Goal: Communication & Community: Answer question/provide support

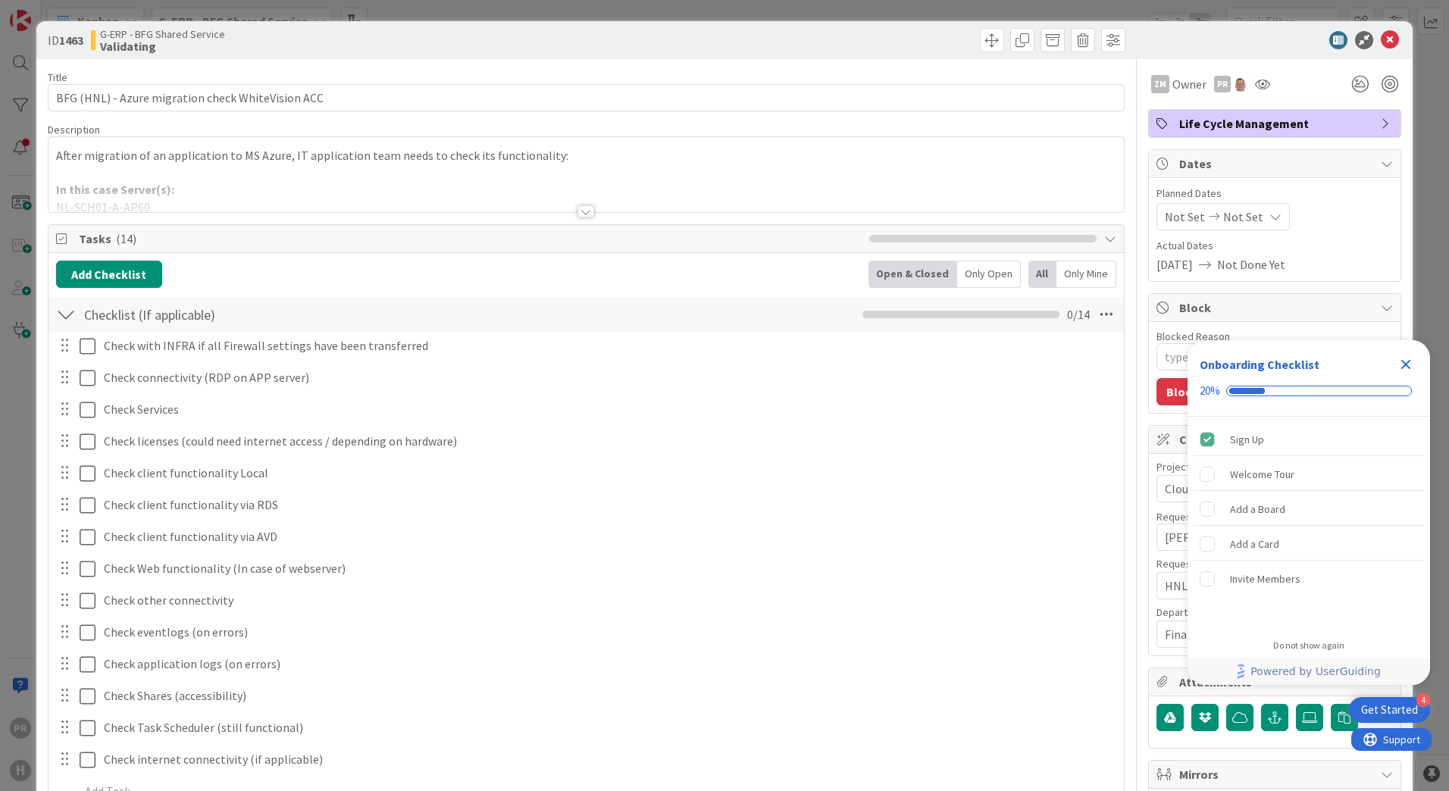
click at [1403, 360] on icon "Close Checklist" at bounding box center [1406, 365] width 10 height 10
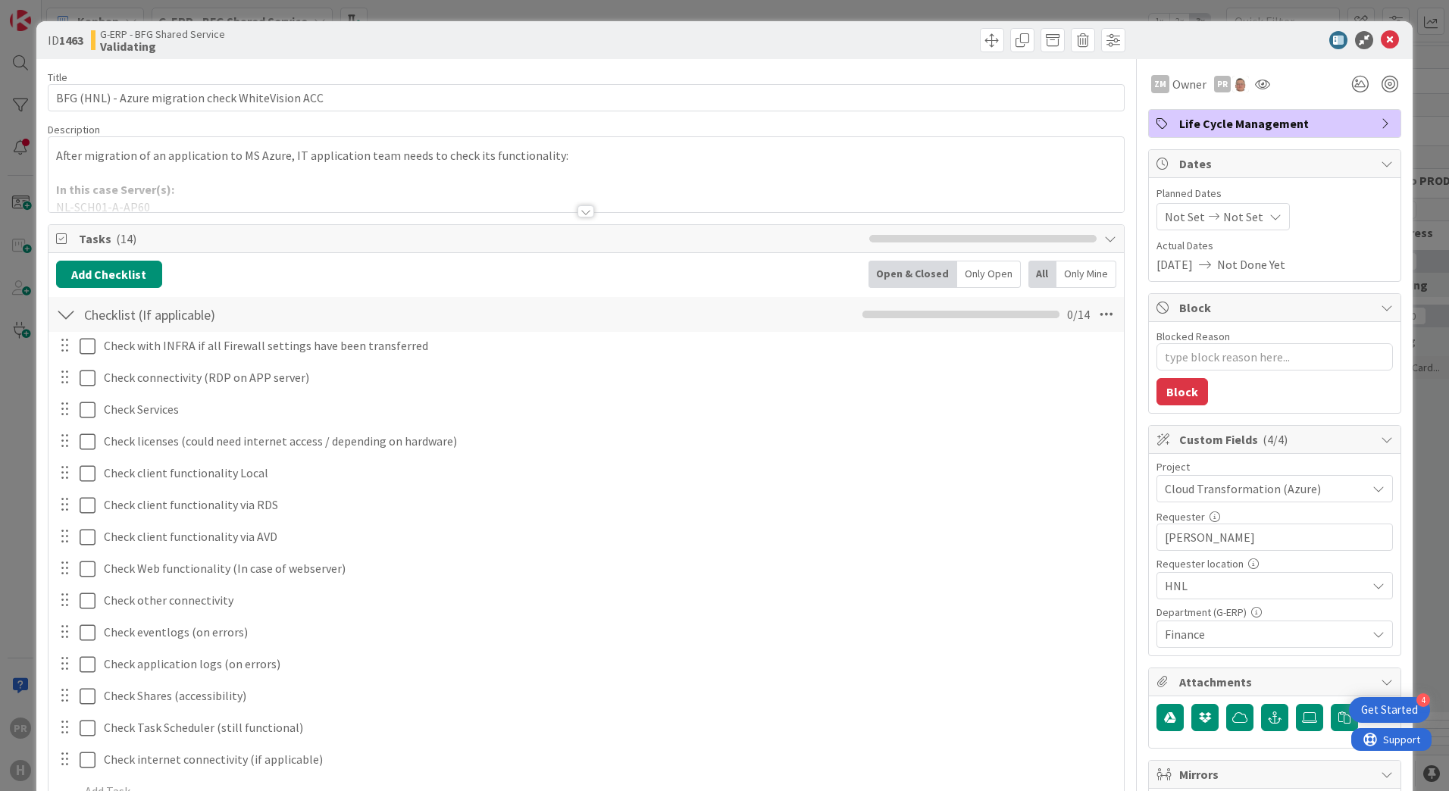
click at [577, 214] on div at bounding box center [585, 211] width 17 height 12
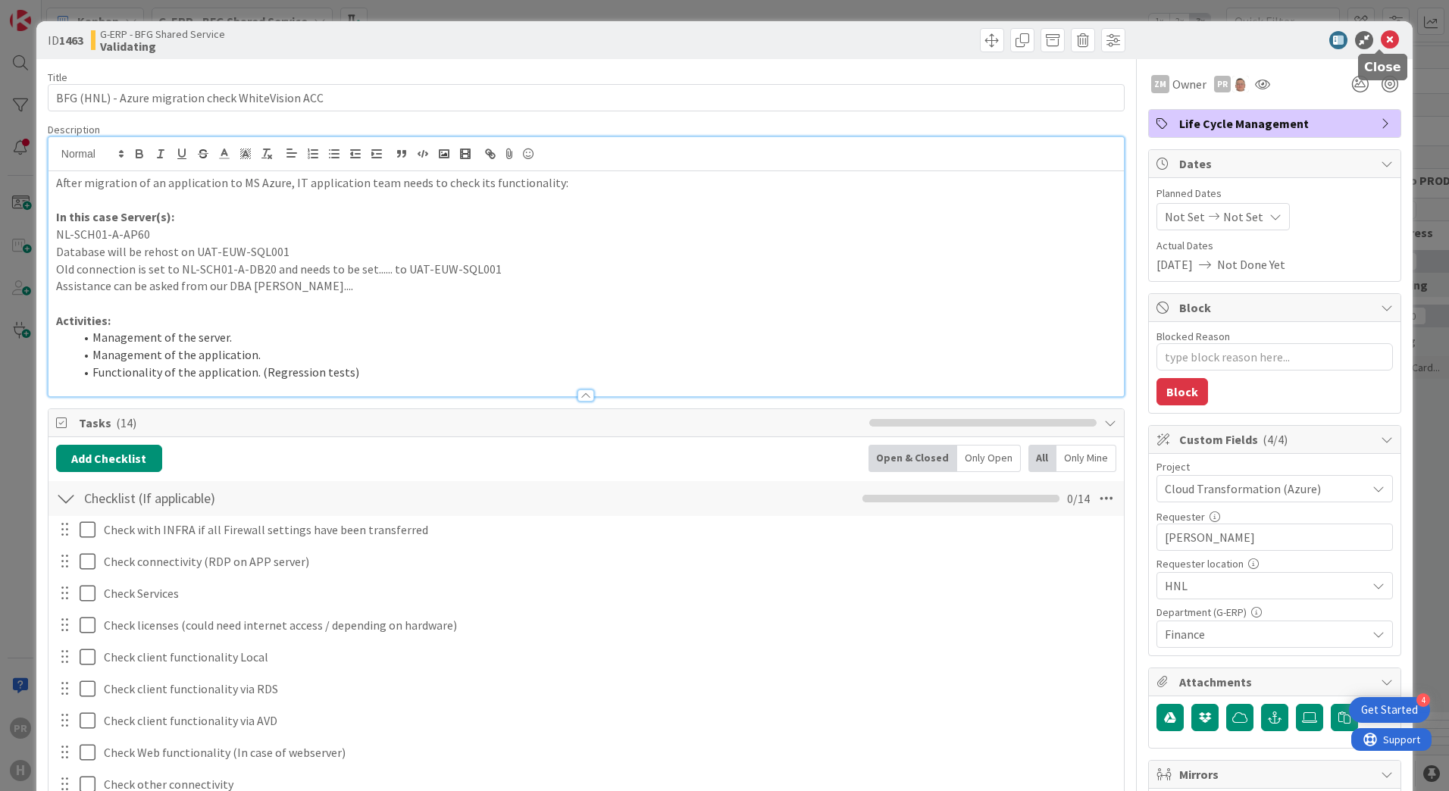
click at [1383, 37] on icon at bounding box center [1390, 40] width 18 height 18
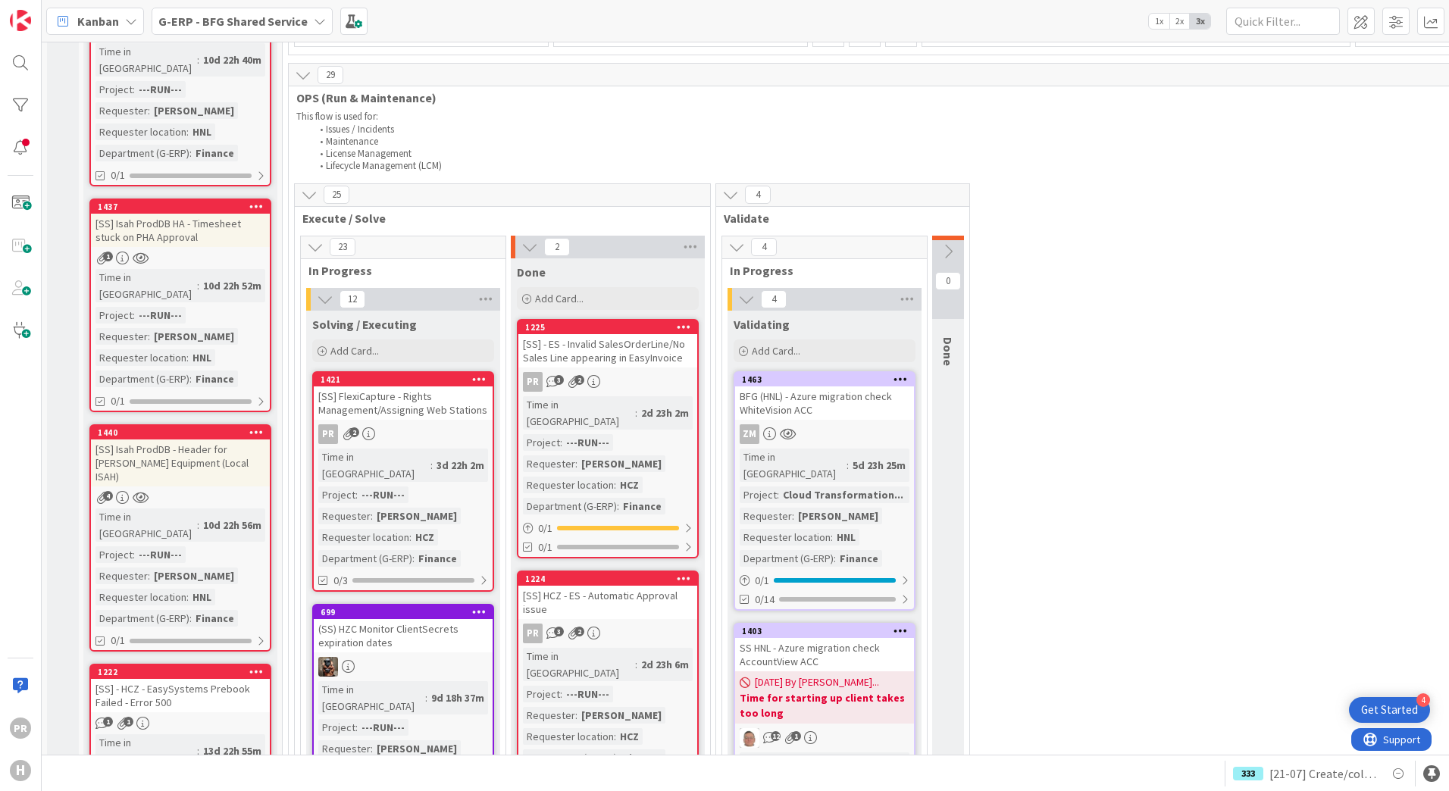
scroll to position [606, 0]
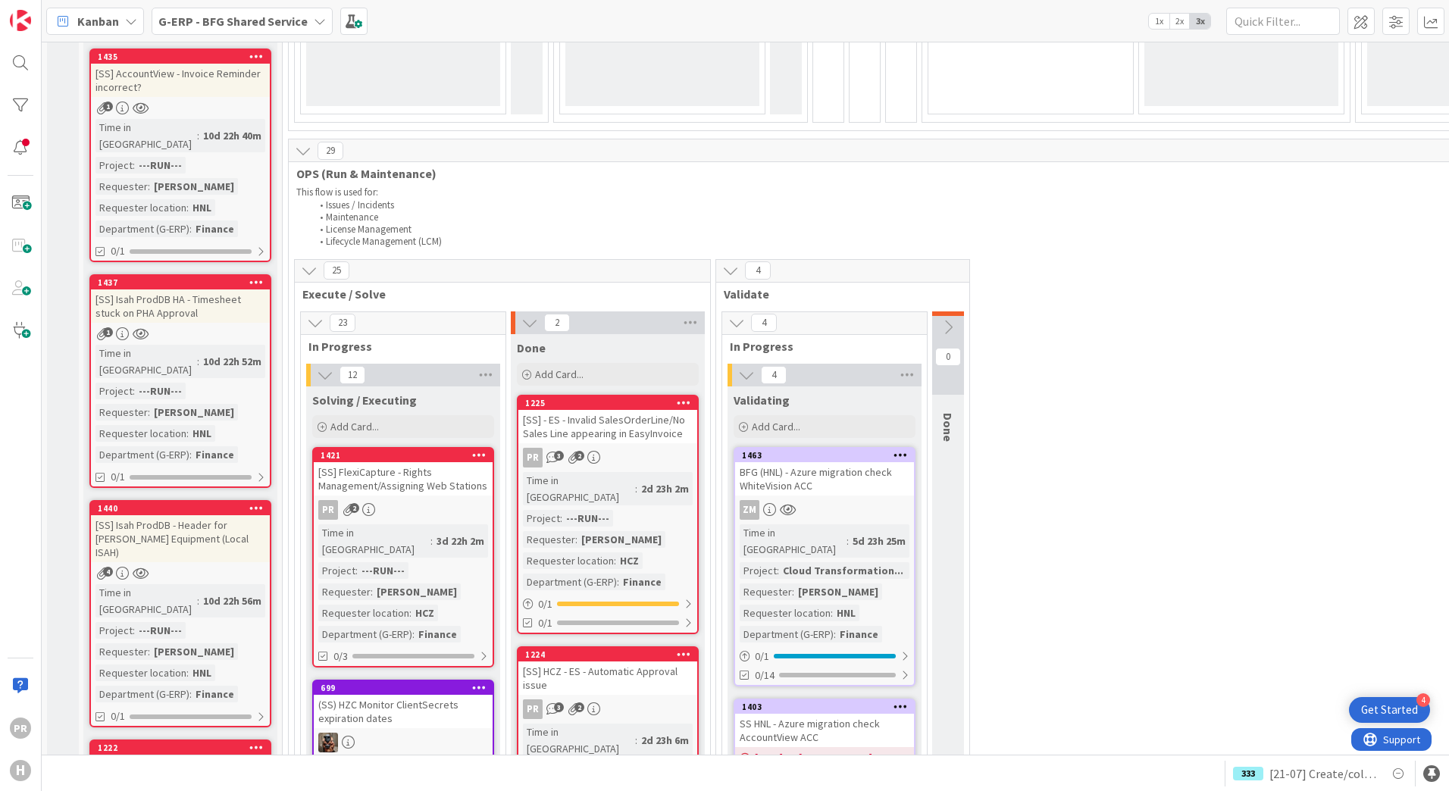
click at [174, 289] on div "[SS] Isah ProdDB HA - Timesheet stuck on PHA Approval" at bounding box center [180, 305] width 179 height 33
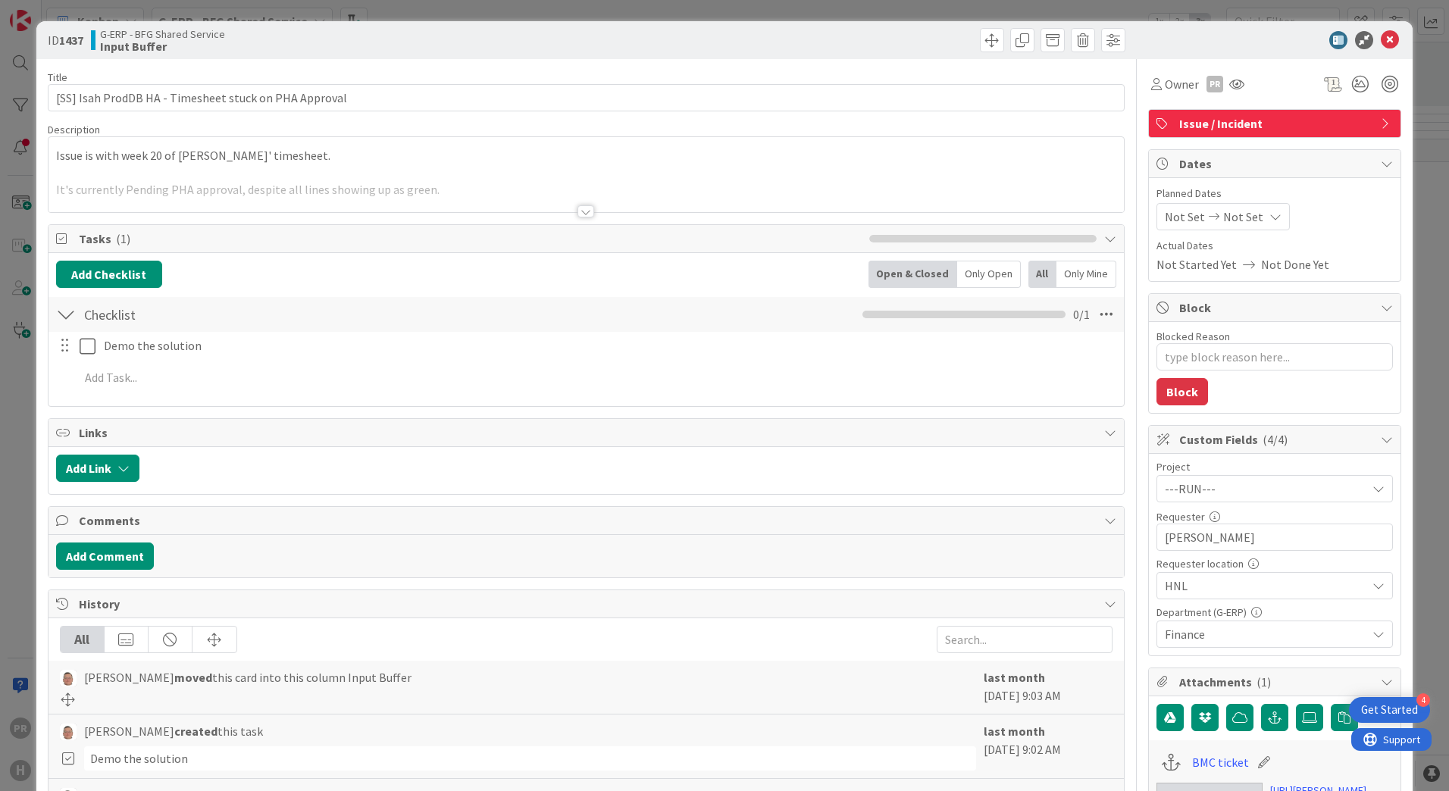
type textarea "x"
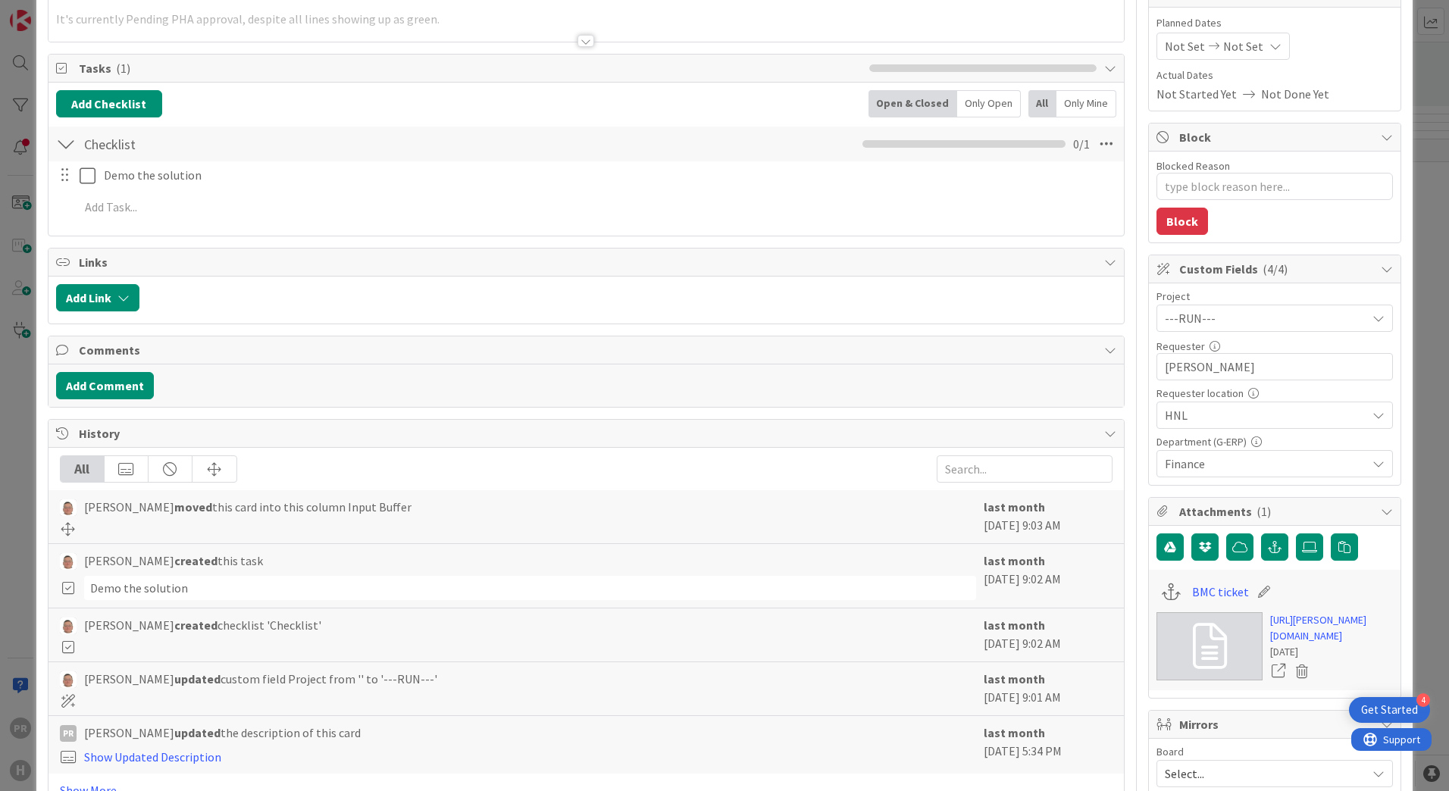
scroll to position [227, 0]
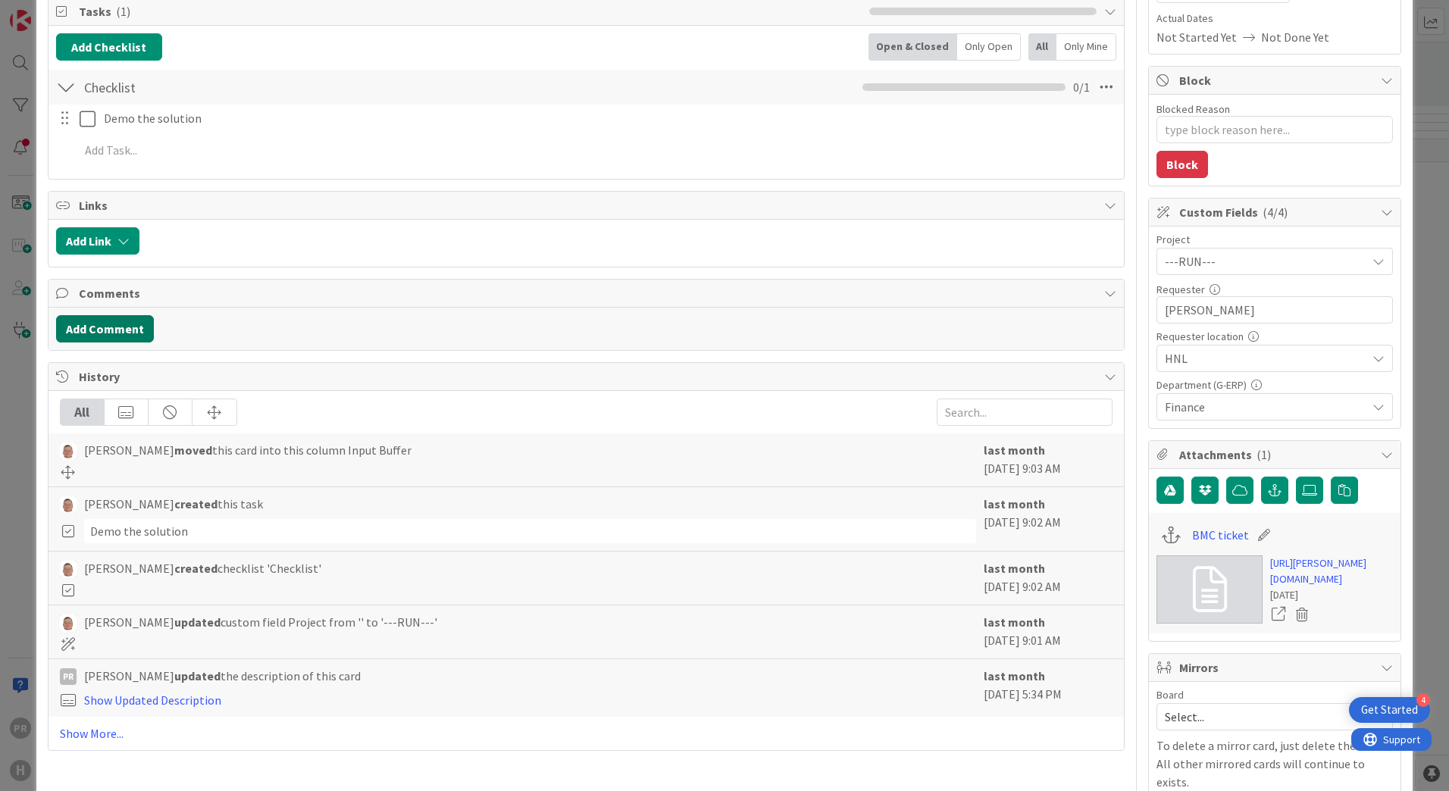
click at [124, 330] on button "Add Comment" at bounding box center [105, 328] width 98 height 27
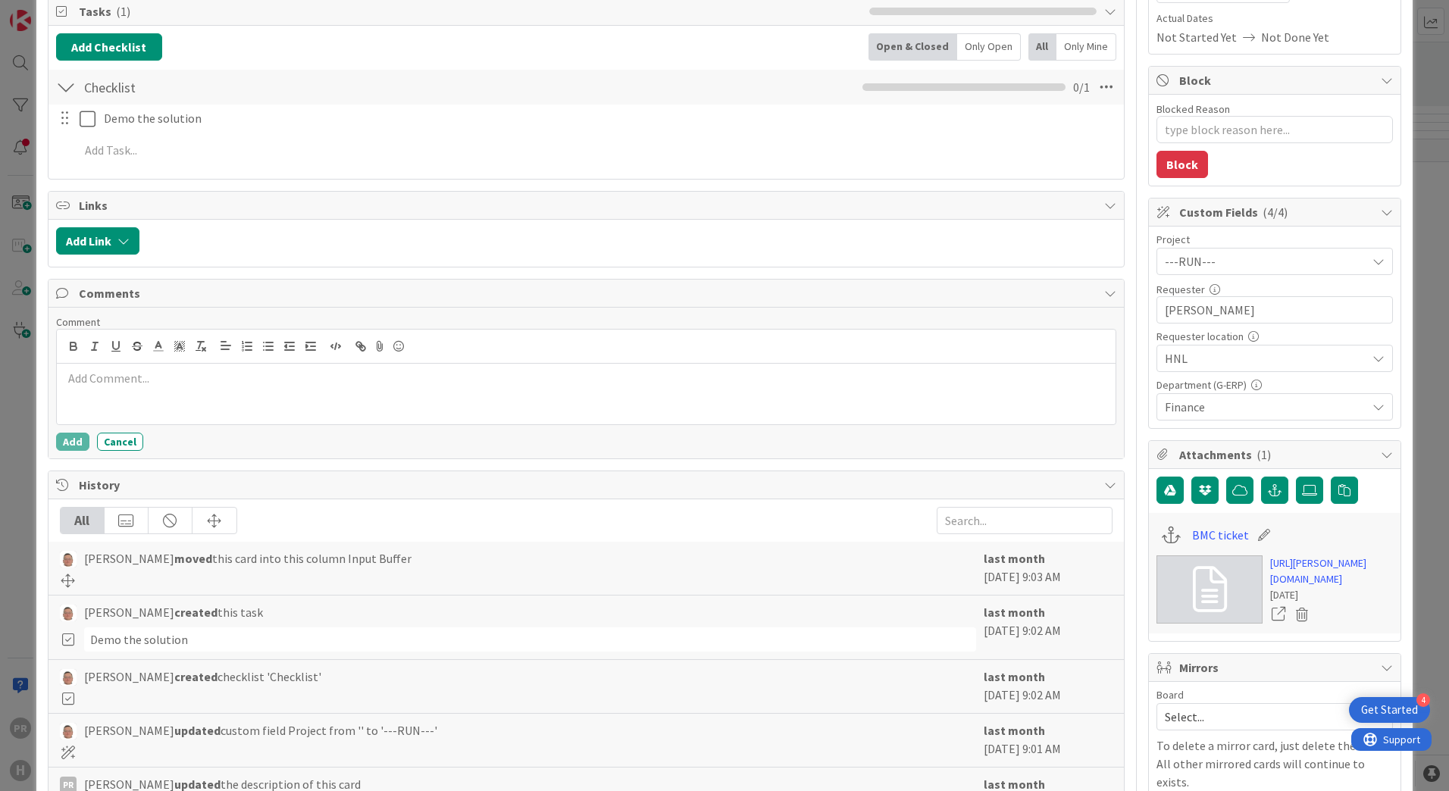
click at [161, 375] on p at bounding box center [586, 378] width 1046 height 17
click at [189, 377] on p "Problem is caused by" at bounding box center [586, 378] width 1046 height 17
drag, startPoint x: 209, startPoint y: 384, endPoint x: -3, endPoint y: 341, distance: 216.5
click at [0, 341] on html "4 Get Started PR H Kanban G-ERP - BFG Shared Service 1x 2x 3x 3 INFO This colum…" at bounding box center [724, 395] width 1449 height 791
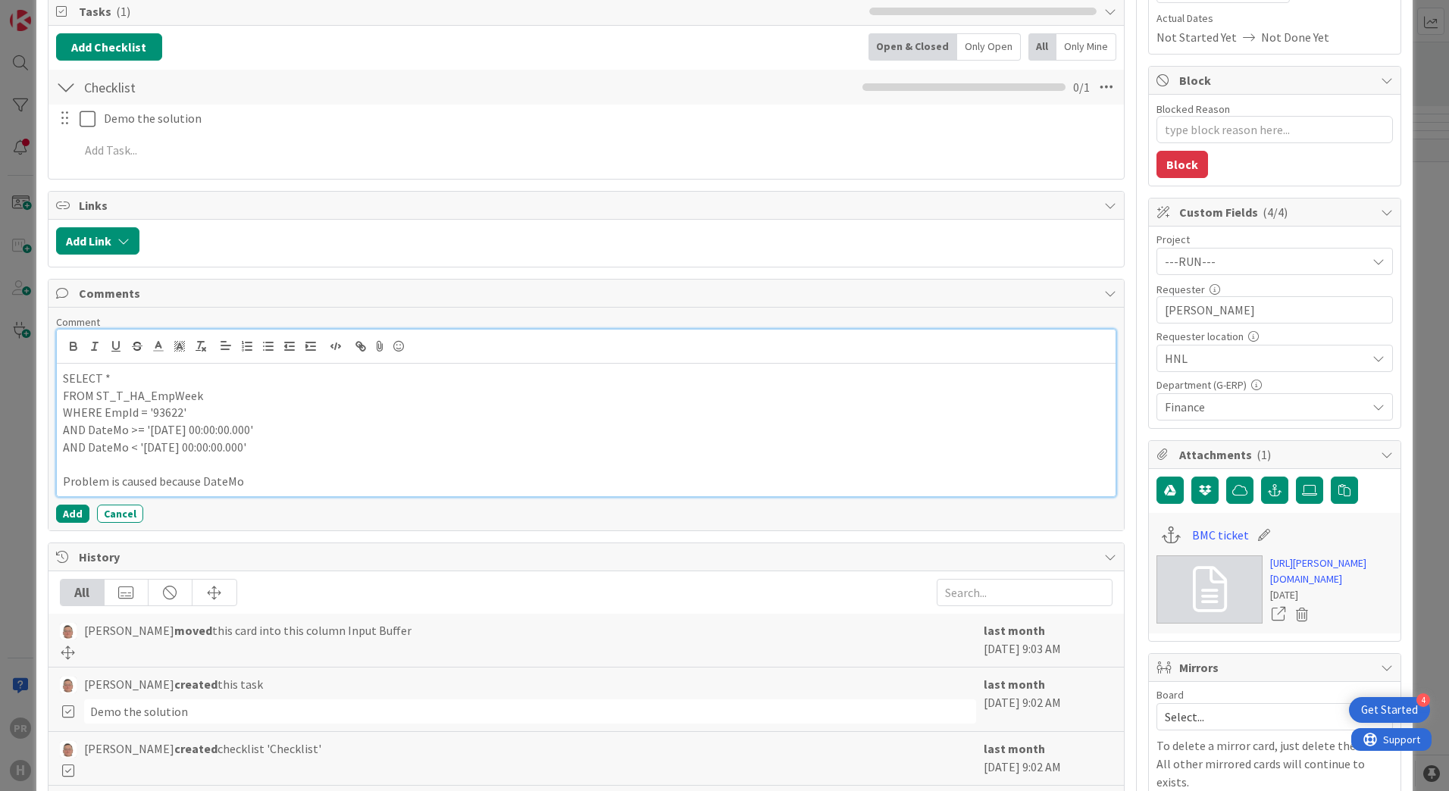
click at [261, 476] on p "Problem is caused because DateMo" at bounding box center [586, 481] width 1046 height 17
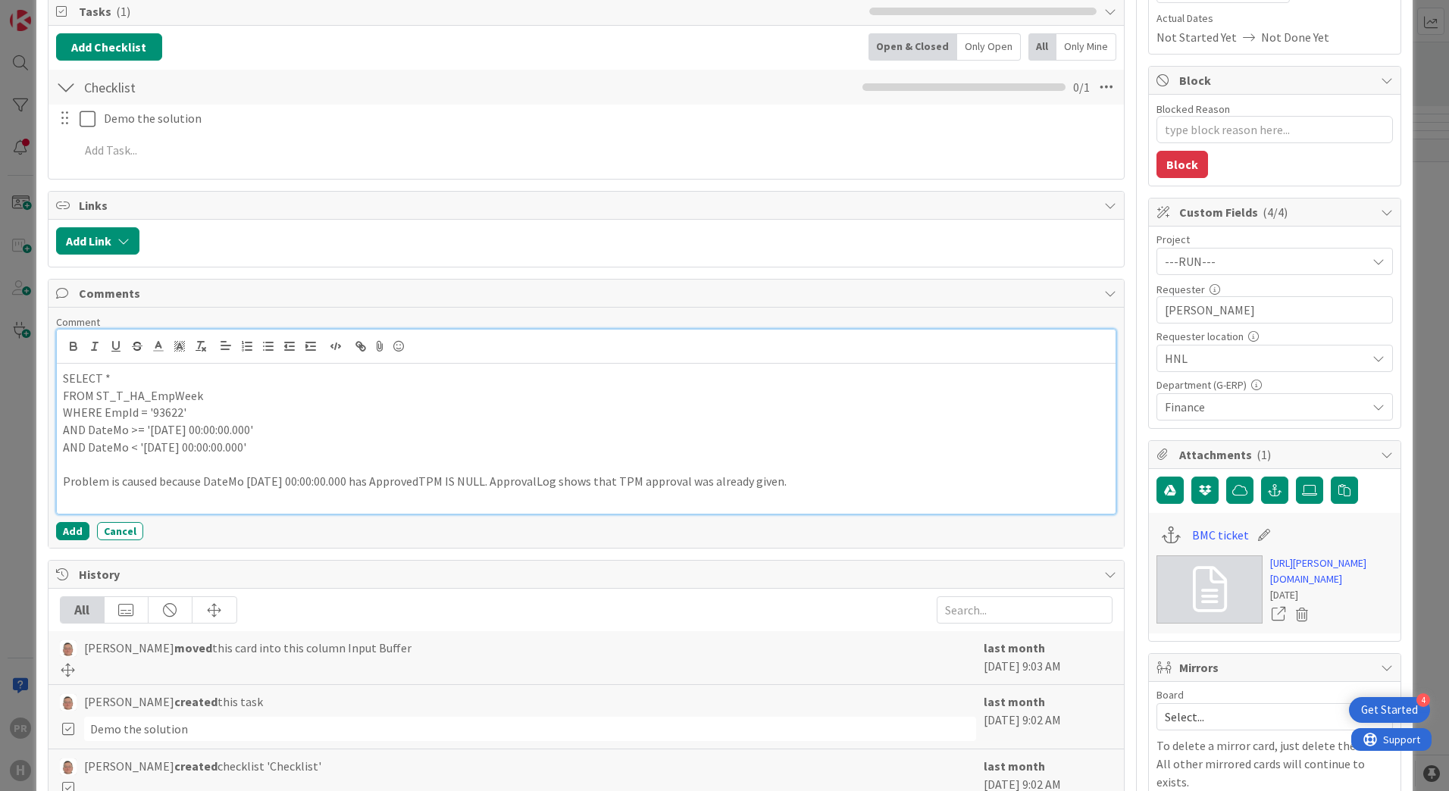
click at [262, 500] on p at bounding box center [586, 498] width 1046 height 17
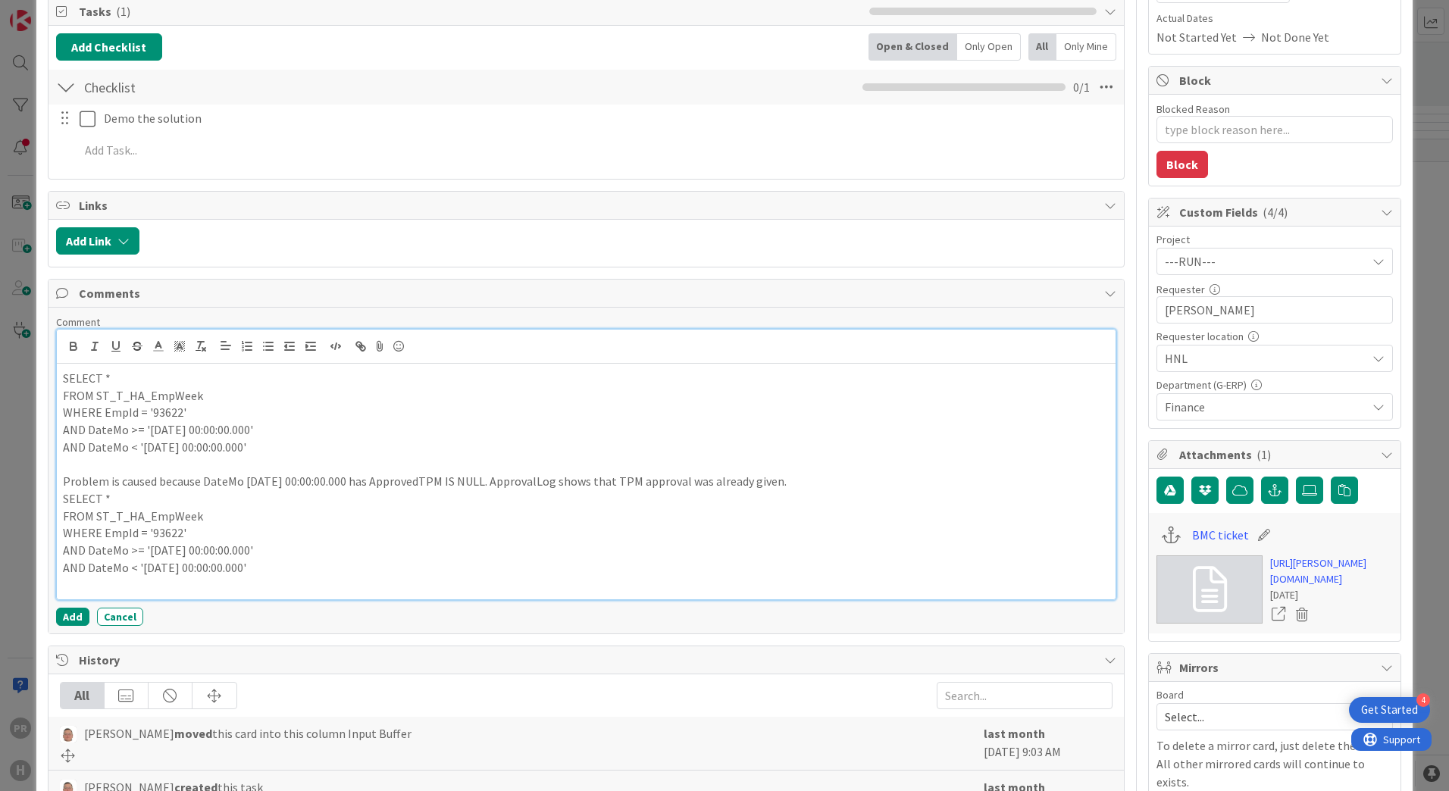
drag, startPoint x: 142, startPoint y: 555, endPoint x: 274, endPoint y: 412, distance: 194.6
click at [142, 555] on p "AND DateMo >= '2025-05-01 00:00:00.000'" at bounding box center [586, 550] width 1046 height 17
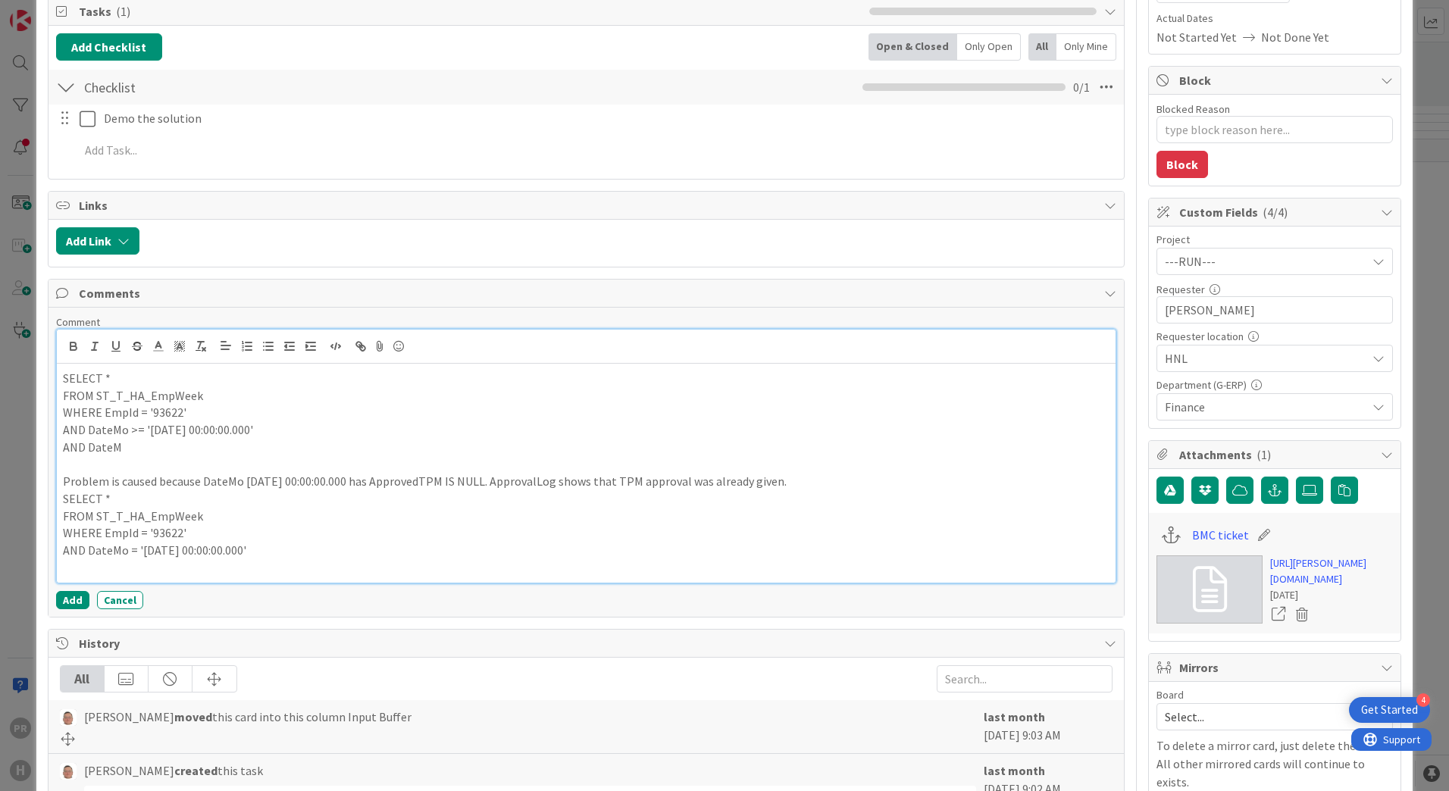
click at [132, 447] on p "AND DateM" at bounding box center [586, 447] width 1046 height 17
drag, startPoint x: 139, startPoint y: 450, endPoint x: 68, endPoint y: 446, distance: 70.6
click at [68, 446] on p "AND DateM" at bounding box center [586, 447] width 1046 height 17
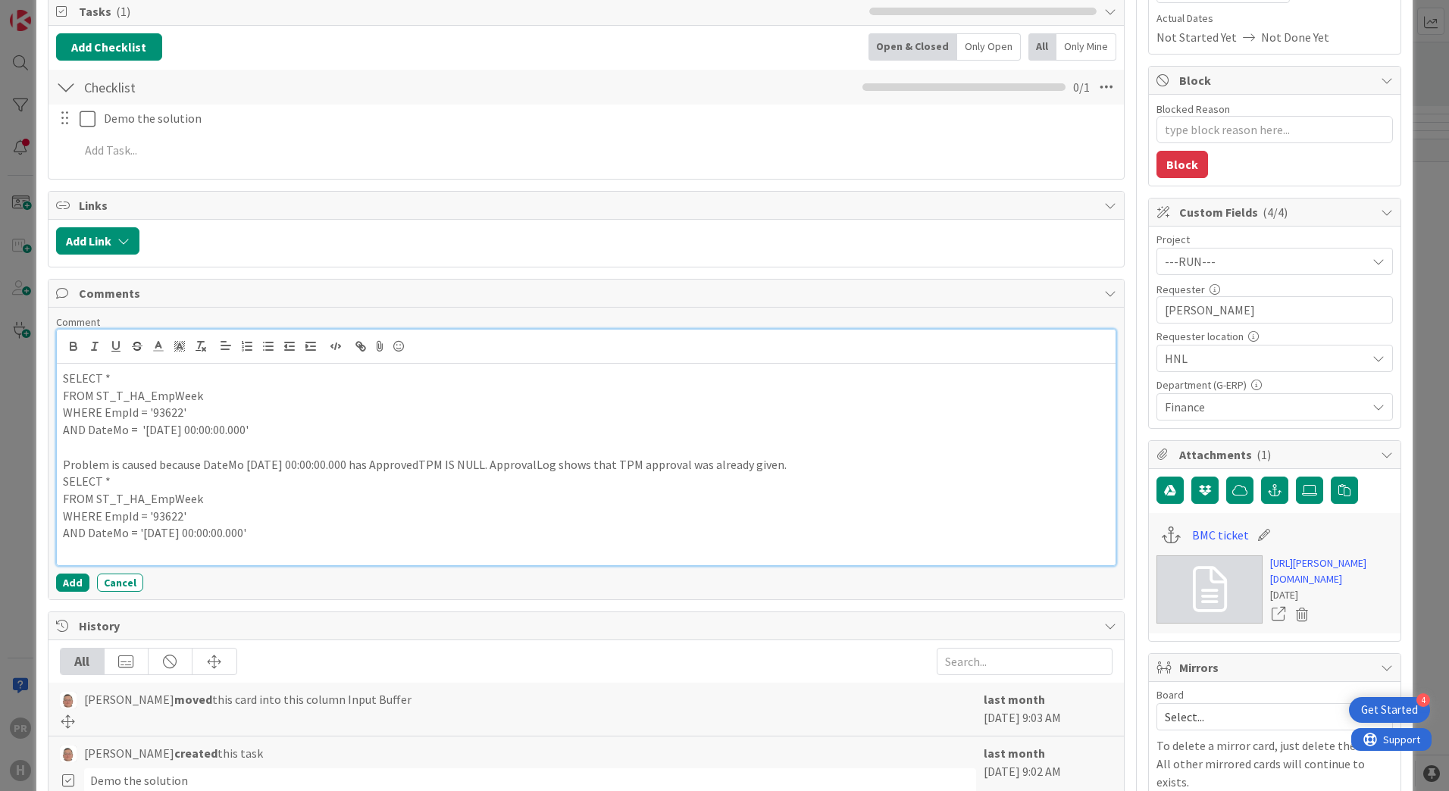
click at [277, 518] on p "WHERE EmpId = '93622'" at bounding box center [586, 516] width 1046 height 17
click at [258, 527] on p "AND DateMo = '2025-05-12 00:00:00.000'" at bounding box center [586, 532] width 1046 height 17
drag, startPoint x: 296, startPoint y: 536, endPoint x: 36, endPoint y: 490, distance: 264.7
click at [36, 490] on div "ID 1437 G-ERP - BFG Shared Service Input Buffer Title 53 / 128 [SS] Isah ProdDB…" at bounding box center [724, 451] width 1376 height 1315
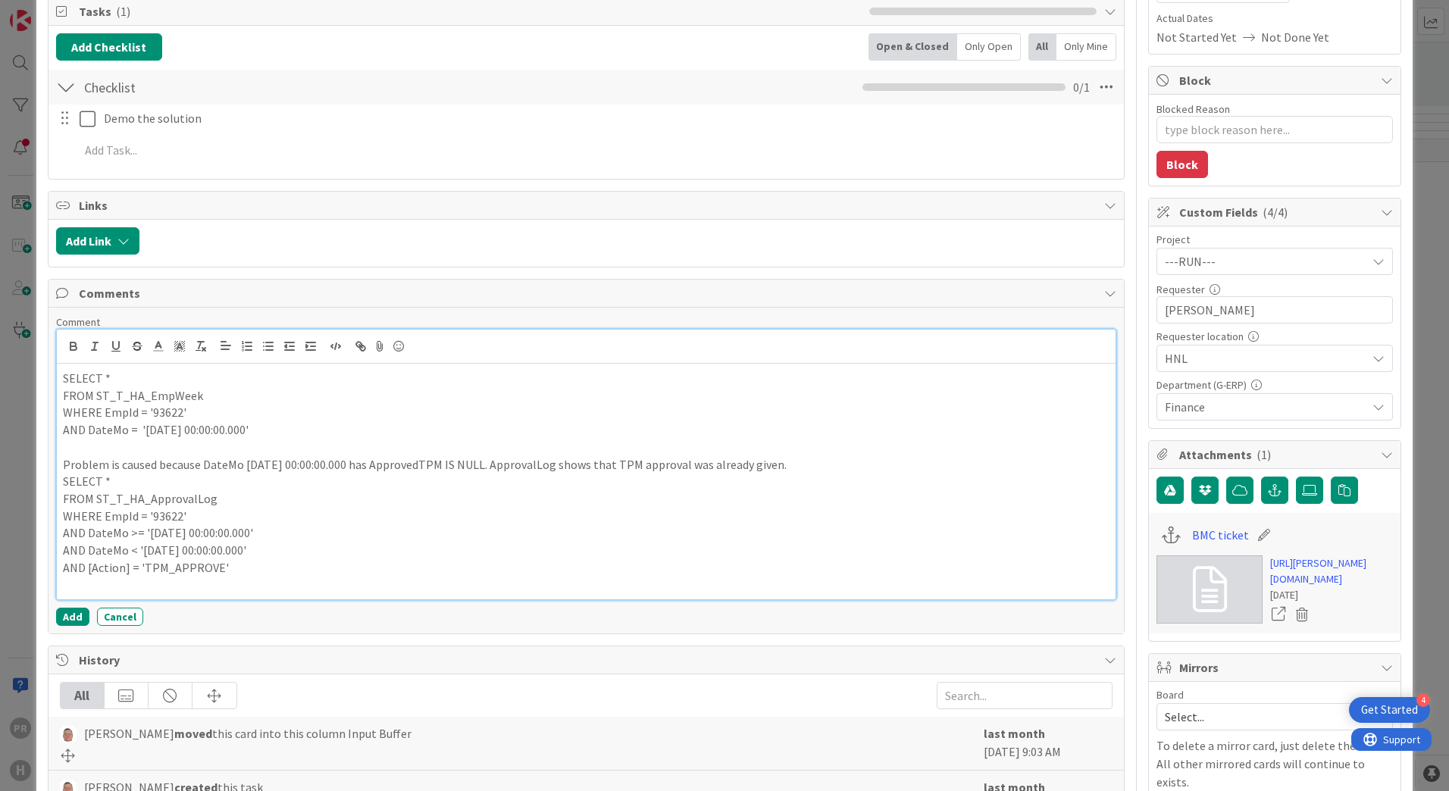
drag, startPoint x: 293, startPoint y: 546, endPoint x: 33, endPoint y: 540, distance: 260.0
click at [33, 540] on div "ID 1437 G-ERP - BFG Shared Service Input Buffer Title 53 / 128 [SS] Isah ProdDB…" at bounding box center [724, 395] width 1449 height 791
click at [173, 533] on p "AND DateMo >= '2025-05-01 00:00:00.000'" at bounding box center [586, 532] width 1046 height 17
drag, startPoint x: 271, startPoint y: 549, endPoint x: 31, endPoint y: 546, distance: 240.2
click at [31, 546] on div "ID 1437 G-ERP - BFG Shared Service Input Buffer Title 53 / 128 [SS] Isah ProdDB…" at bounding box center [724, 395] width 1449 height 791
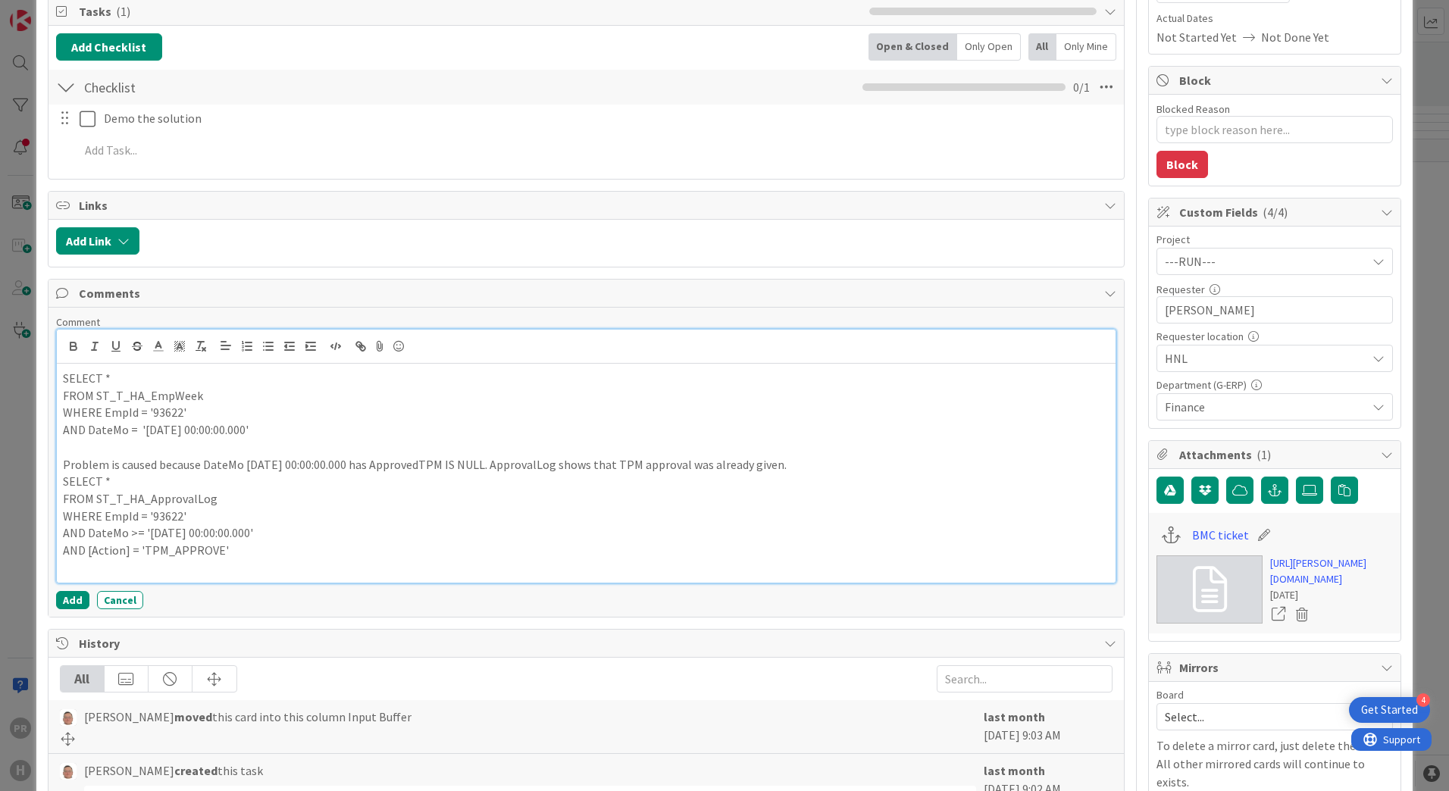
click at [134, 528] on p "AND DateMo >= '2025-05-01 00:00:00.000'" at bounding box center [586, 532] width 1046 height 17
click at [192, 527] on p "AND DateMo = '2025-05-01 00:00:00.000'" at bounding box center [586, 532] width 1046 height 17
click at [250, 543] on p "AND [Action] = 'TPM_APPROVE'" at bounding box center [586, 550] width 1046 height 17
click at [440, 537] on p "AND DateMo = '2025-05-12 00:00:00.000'" at bounding box center [586, 532] width 1046 height 17
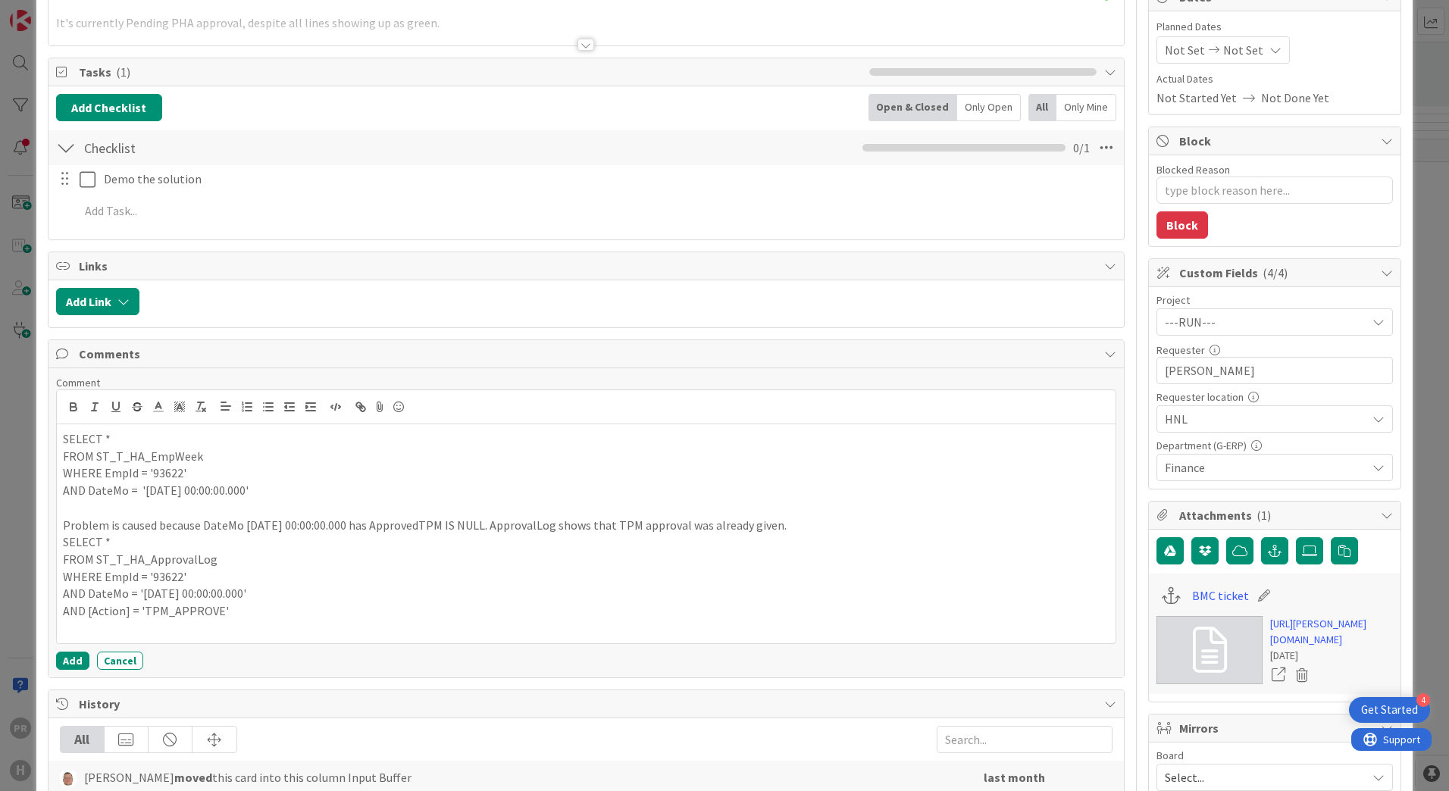
scroll to position [0, 0]
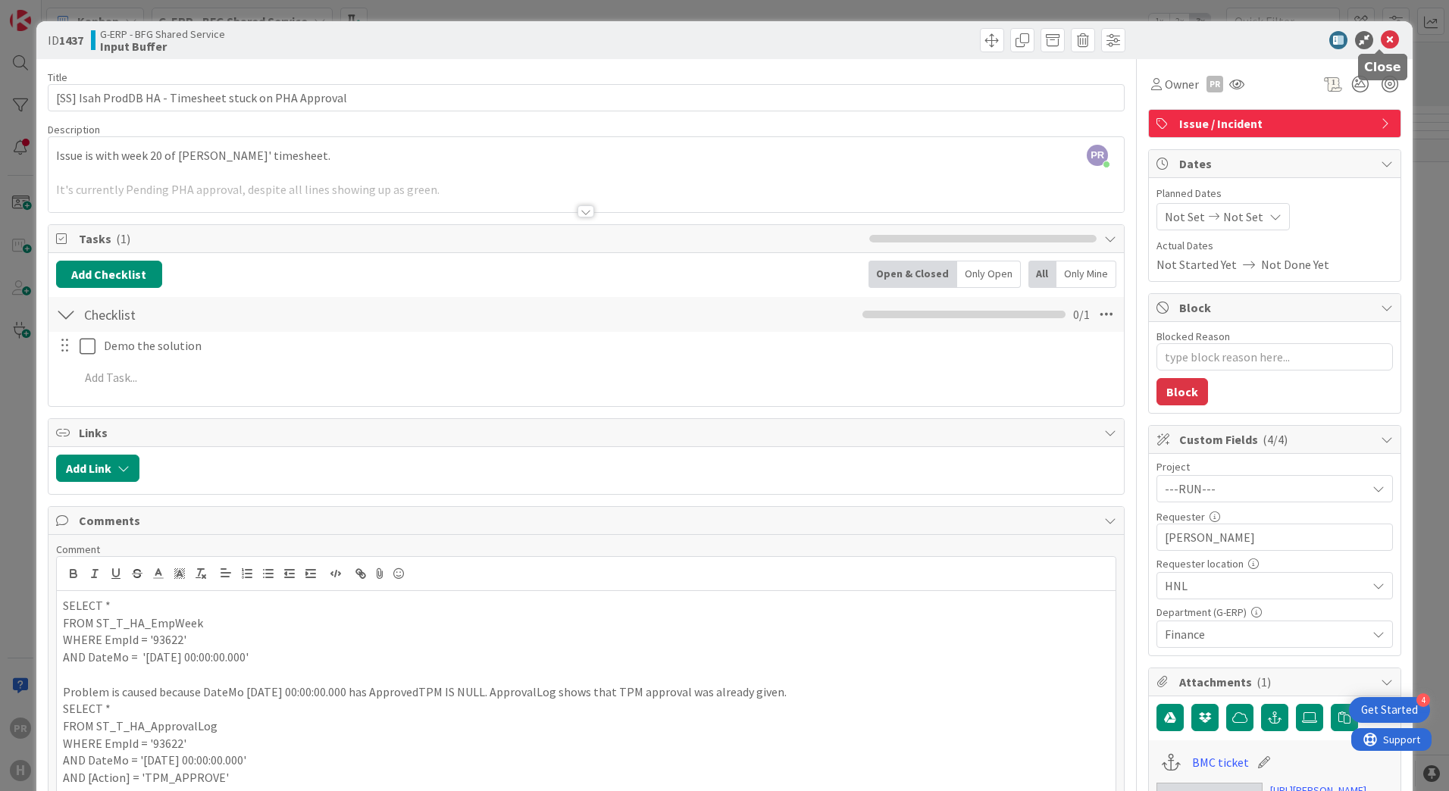
drag, startPoint x: 1384, startPoint y: 36, endPoint x: 1269, endPoint y: 89, distance: 127.1
click at [1384, 36] on icon at bounding box center [1390, 40] width 18 height 18
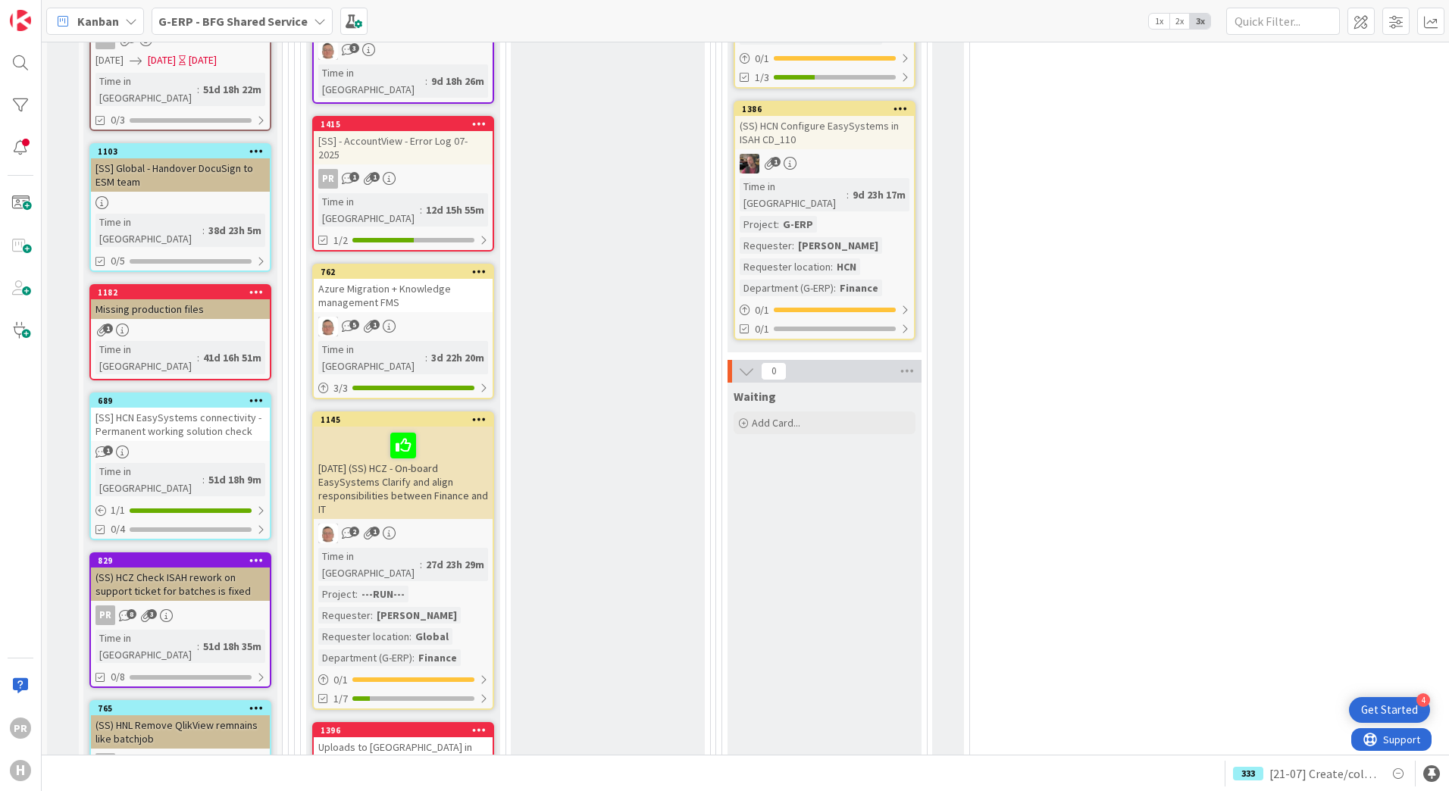
scroll to position [1743, 0]
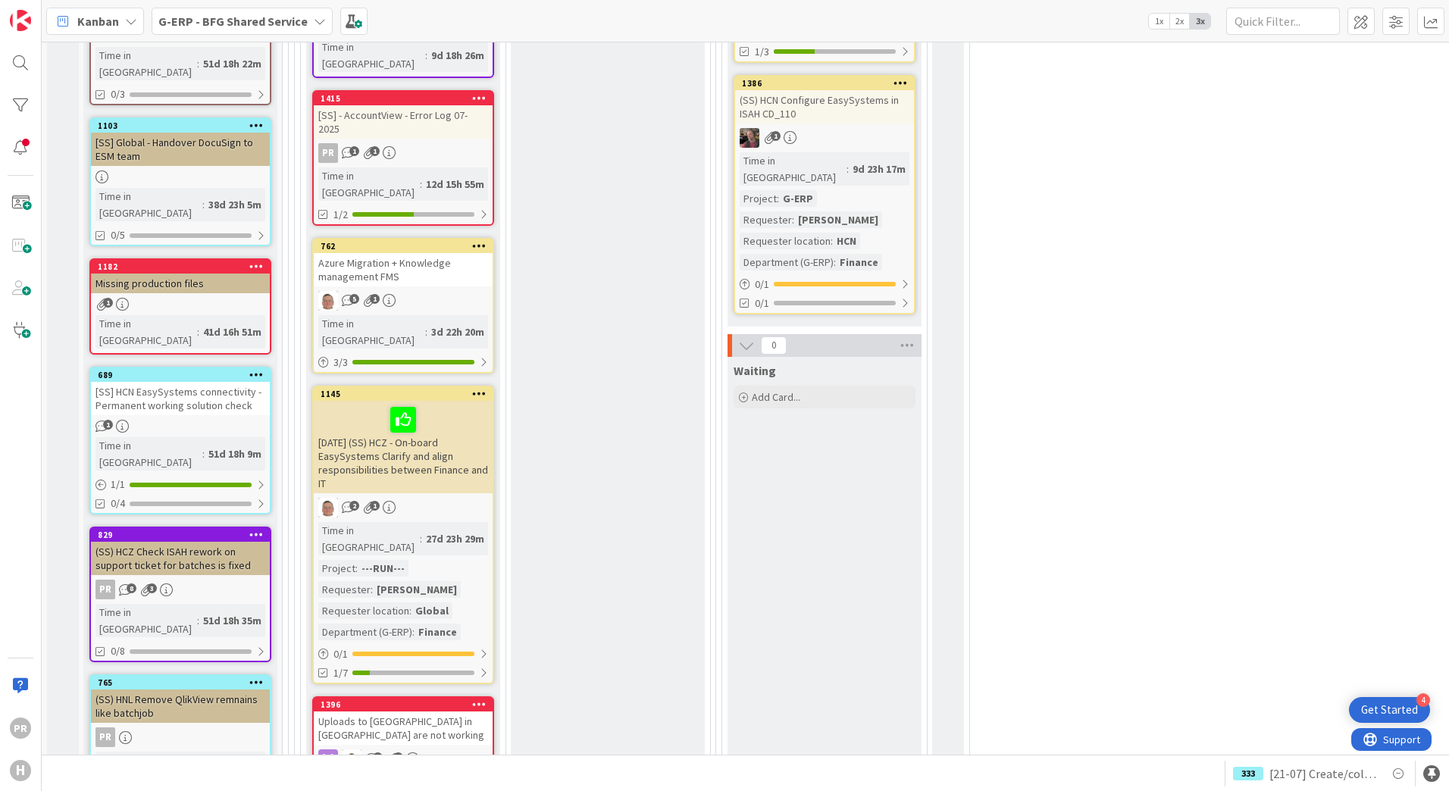
click at [424, 401] on div "31-7-2025 (SS) HCZ - On-board EasySystems Clarify and align responsibilities be…" at bounding box center [403, 447] width 179 height 92
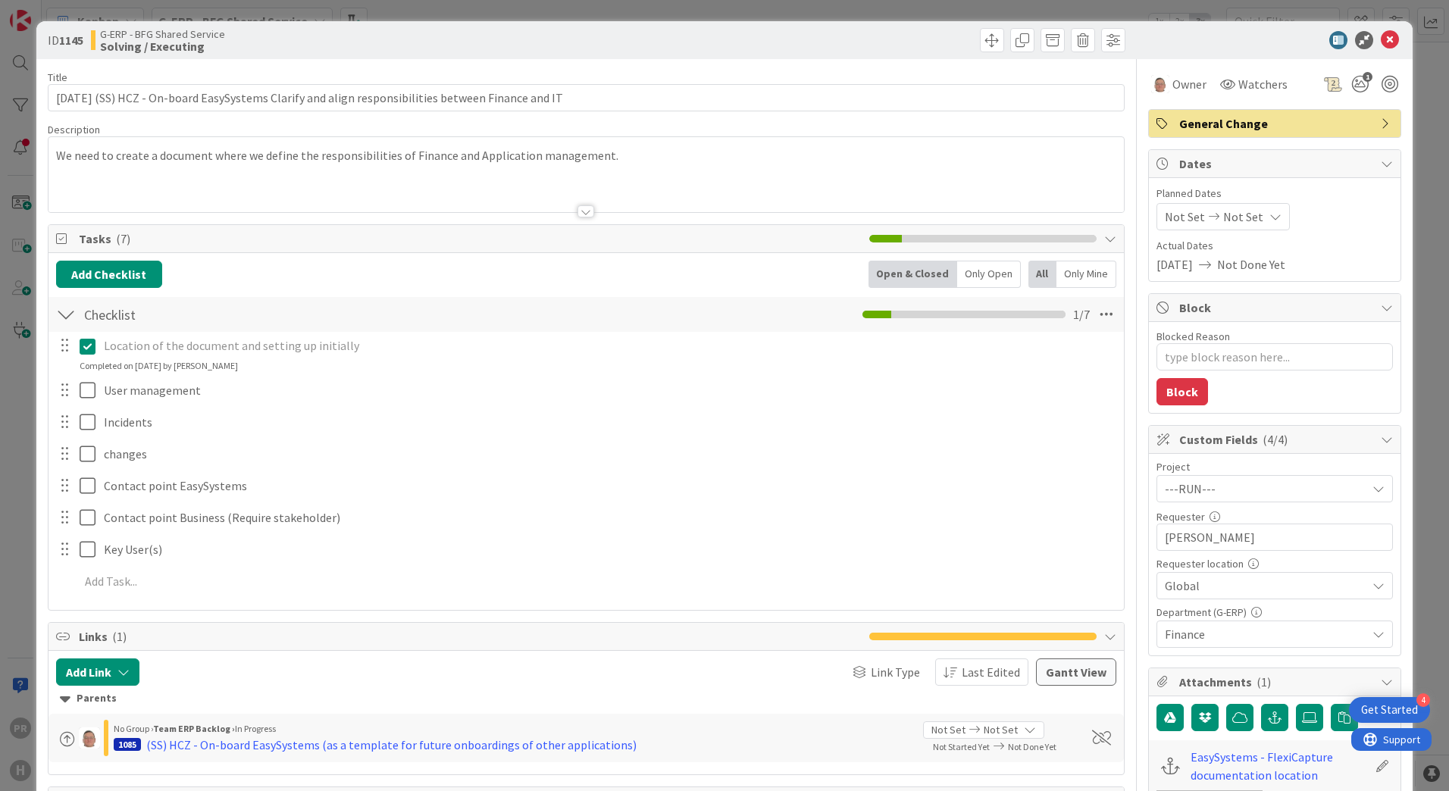
type textarea "x"
click at [1381, 34] on icon at bounding box center [1390, 40] width 18 height 18
click at [1381, 41] on icon at bounding box center [1390, 40] width 18 height 18
type textarea "x"
click at [1381, 41] on icon at bounding box center [1390, 40] width 18 height 18
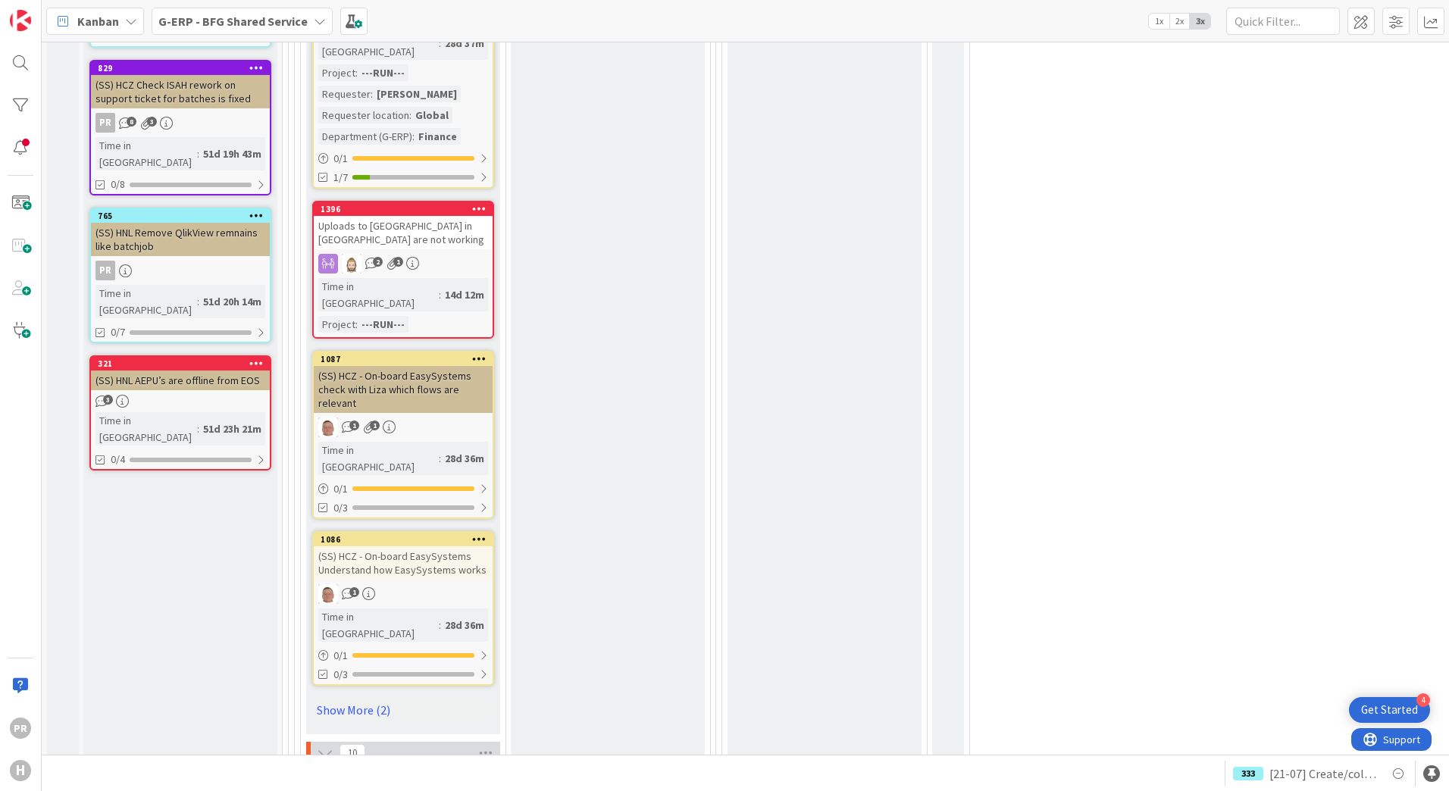
scroll to position [2198, 0]
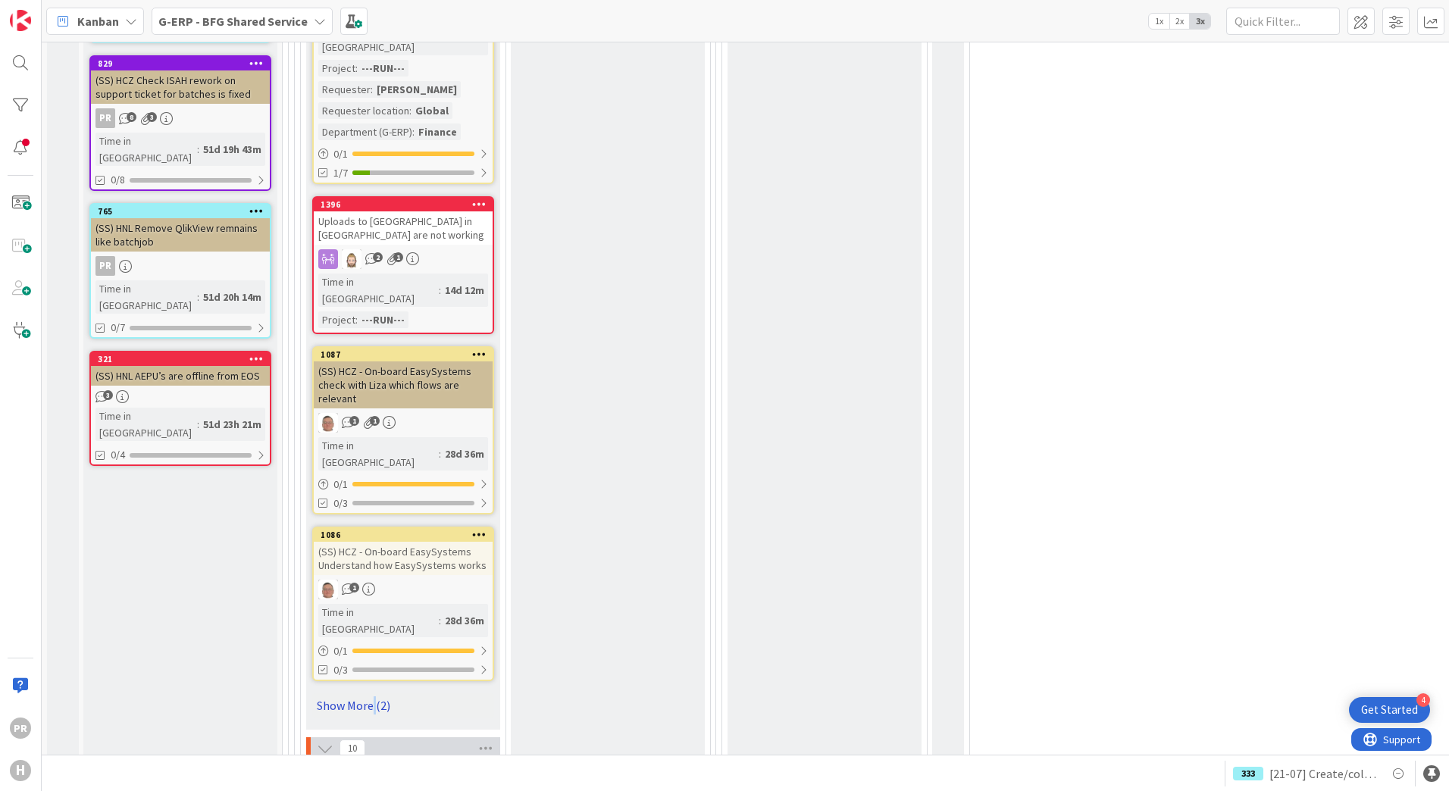
click at [374, 693] on link "Show More (2)" at bounding box center [403, 705] width 182 height 24
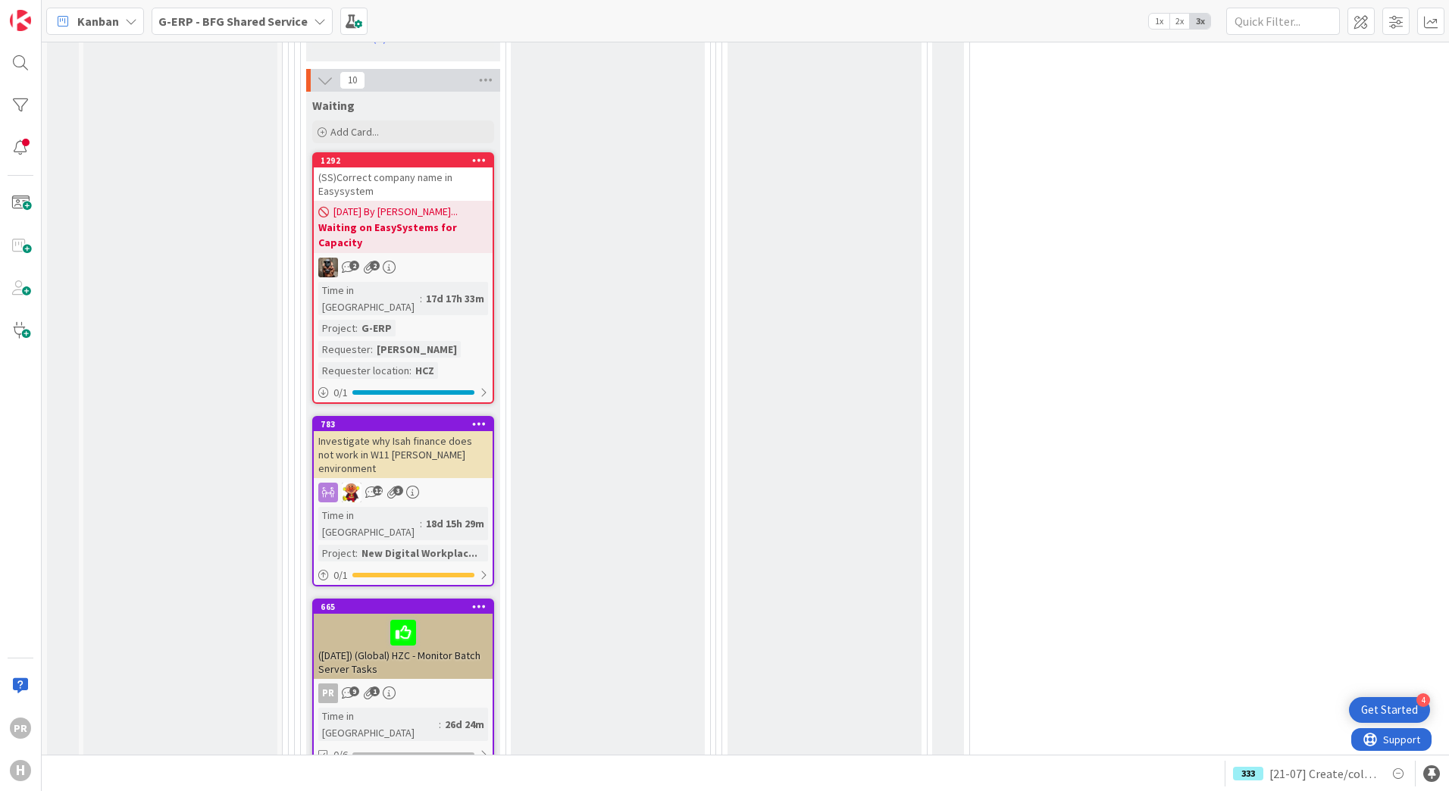
scroll to position [3410, 0]
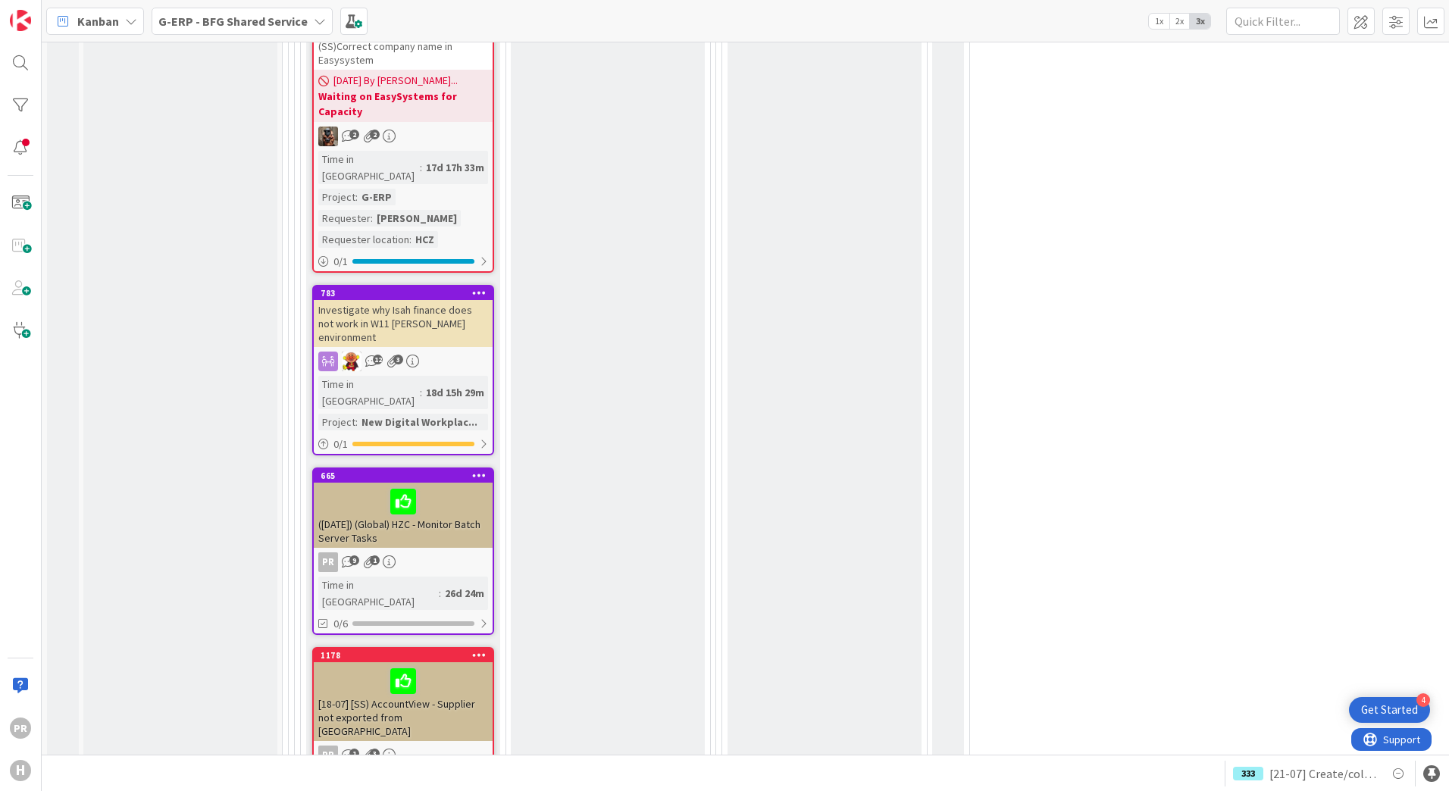
click at [437, 662] on div "[18-07] [SS) AccountView - Supplier not exported from [GEOGRAPHIC_DATA]" at bounding box center [403, 701] width 179 height 79
click at [414, 662] on div "[18-07] [SS) AccountView - Supplier not exported from [GEOGRAPHIC_DATA]" at bounding box center [403, 701] width 179 height 79
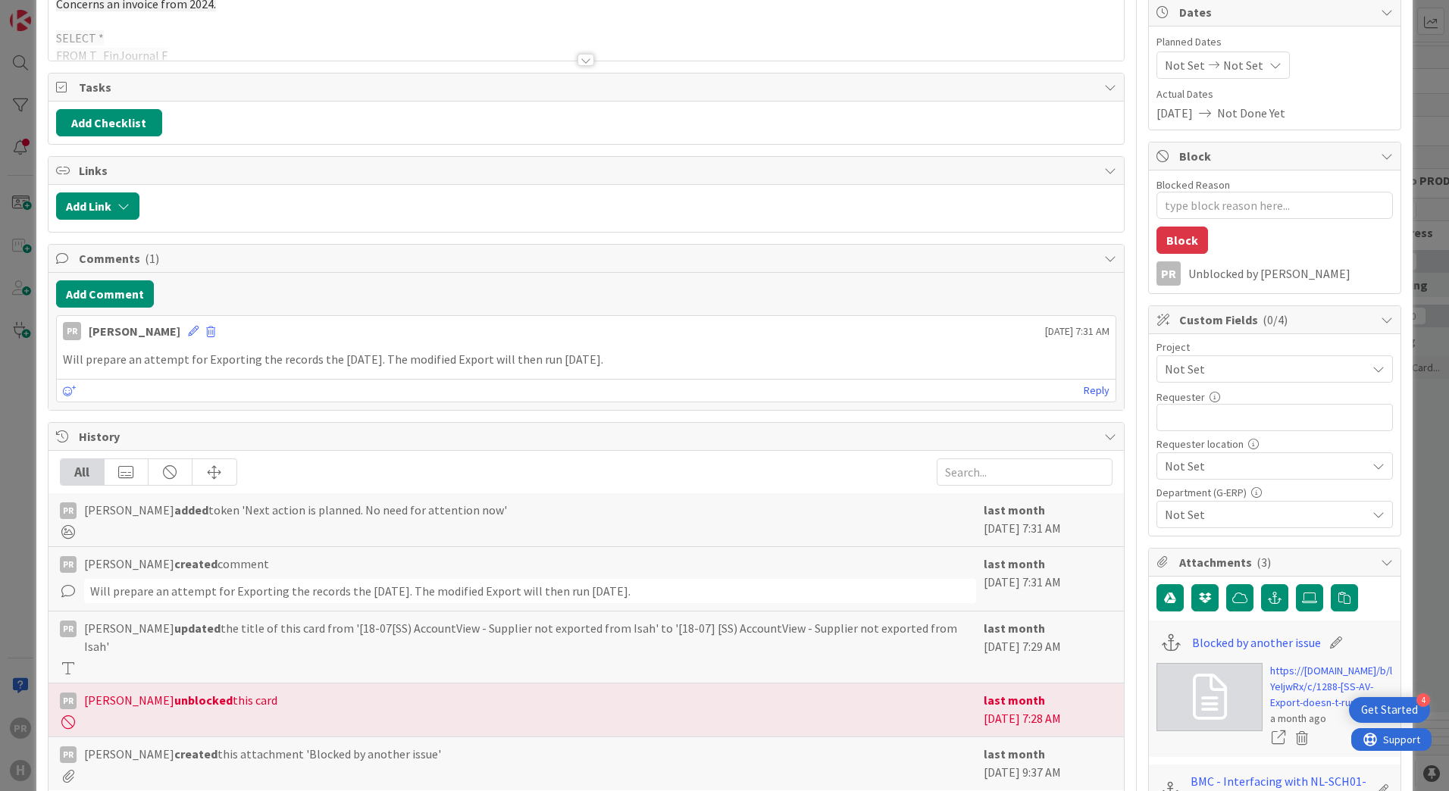
type textarea "x"
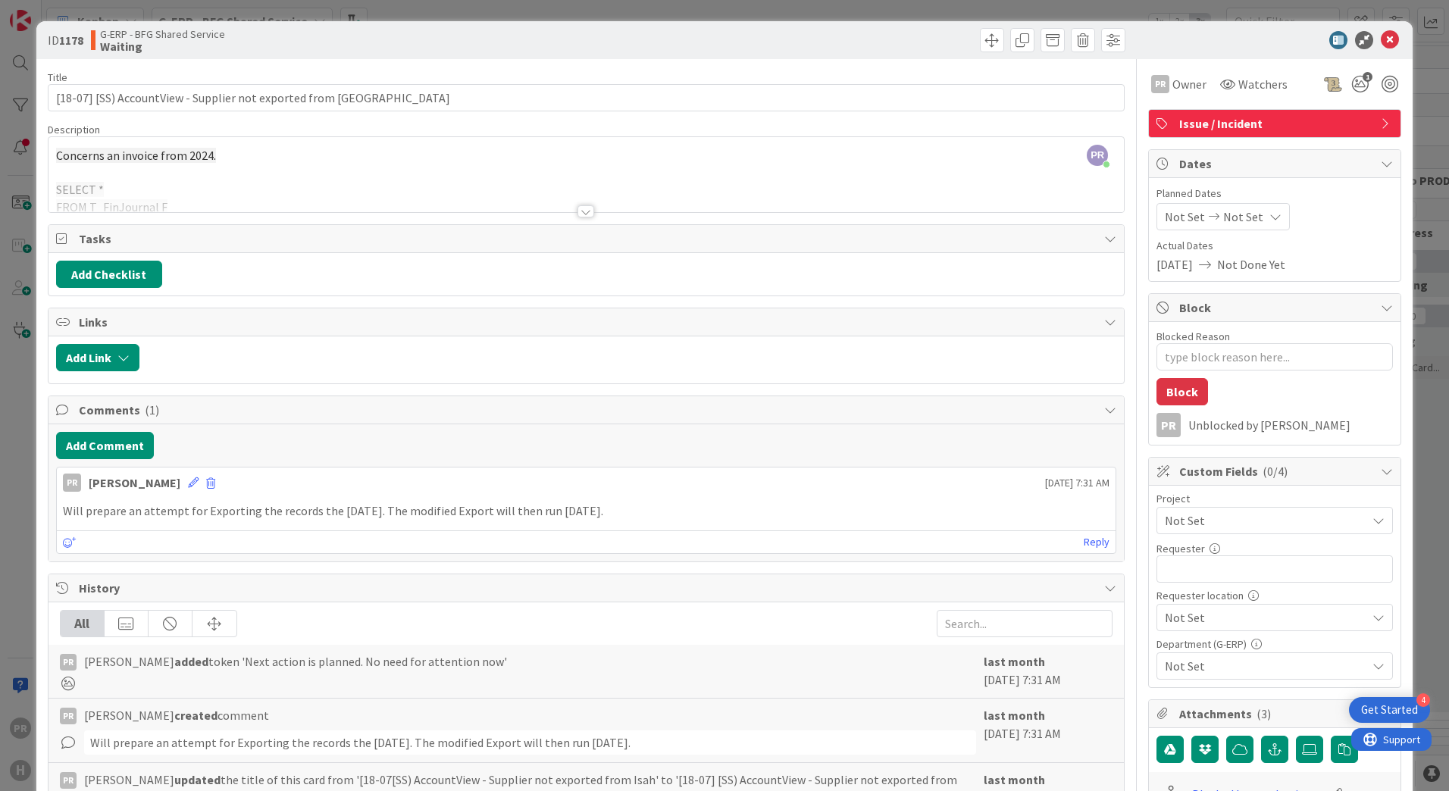
click at [577, 210] on div at bounding box center [585, 211] width 17 height 12
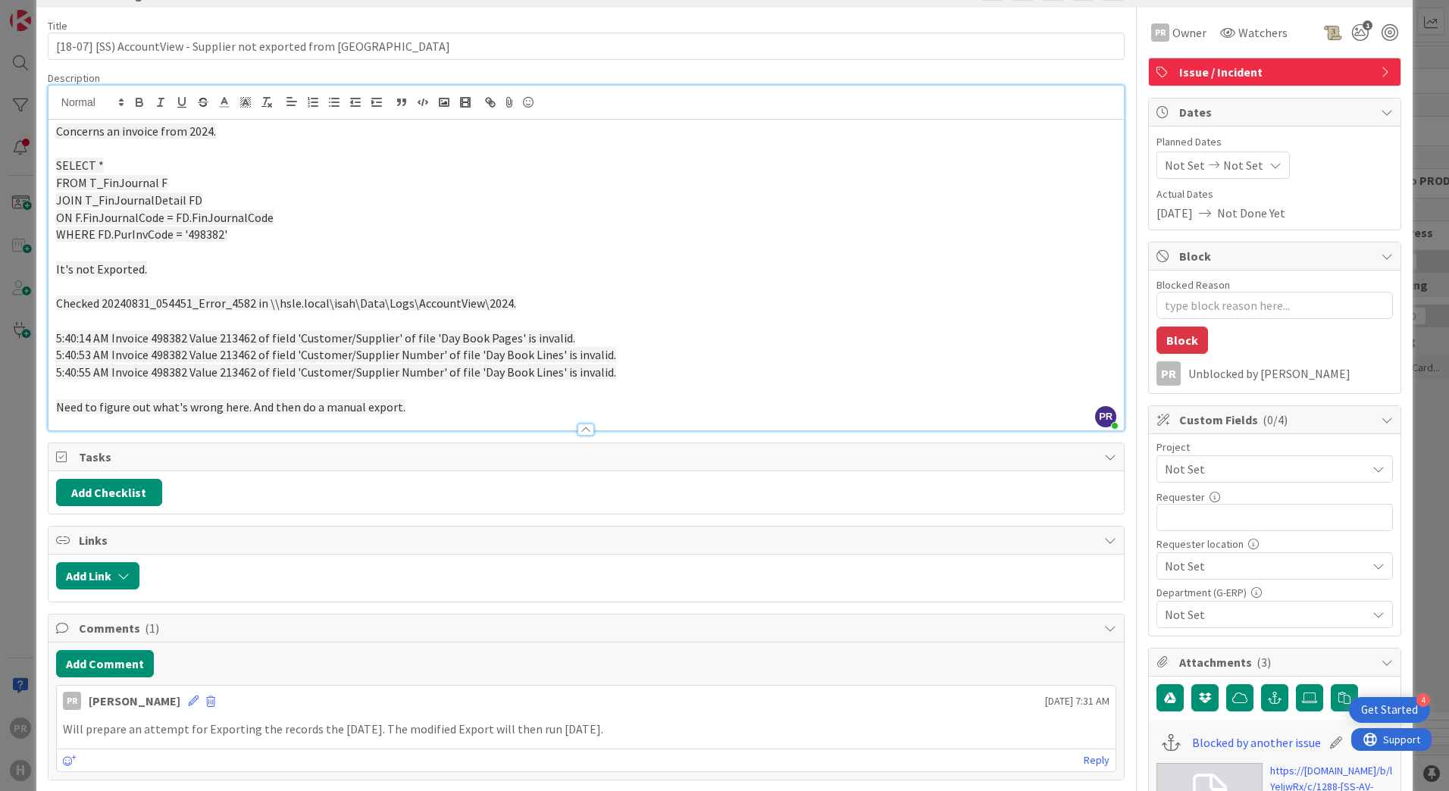
scroll to position [76, 0]
